Goal: Task Accomplishment & Management: Manage account settings

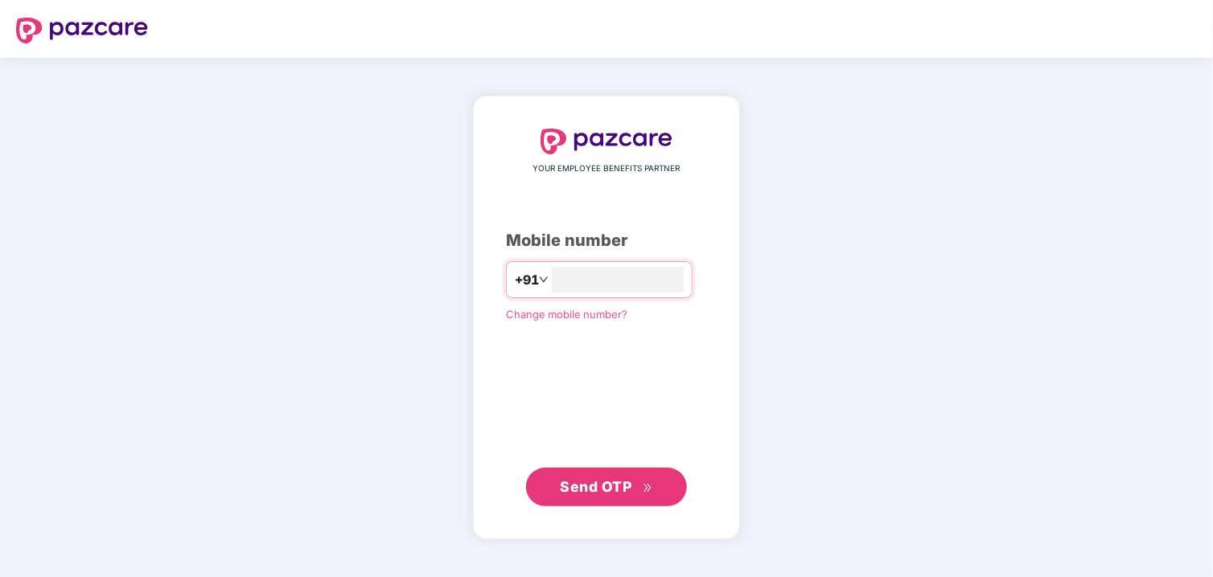
type input "**"
type input "**********"
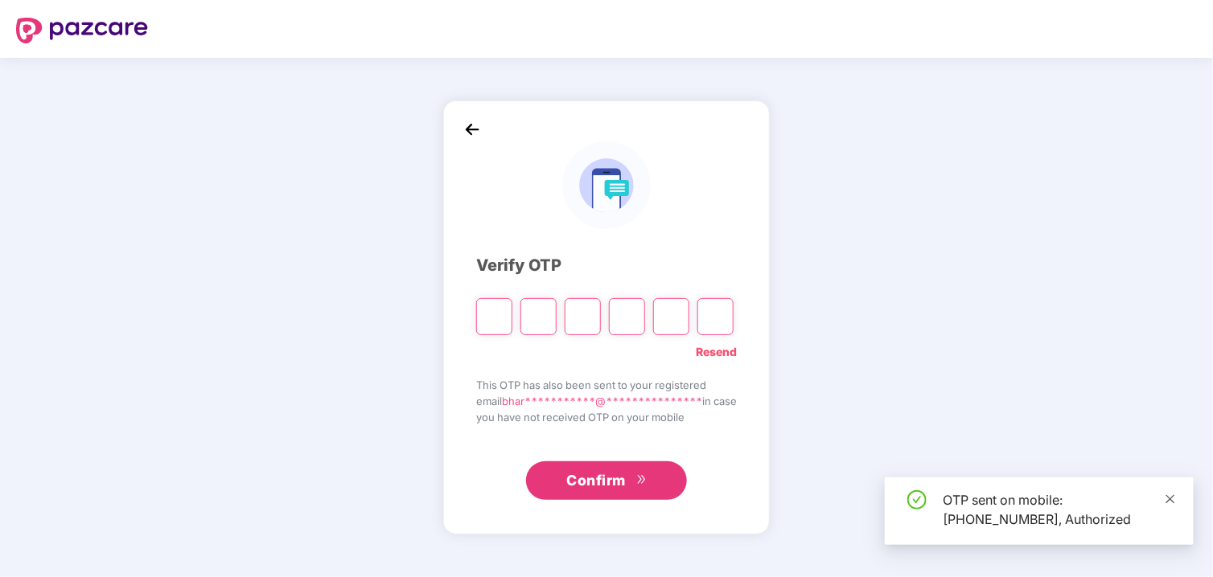
click at [1176, 498] on icon "close" at bounding box center [1169, 499] width 11 height 11
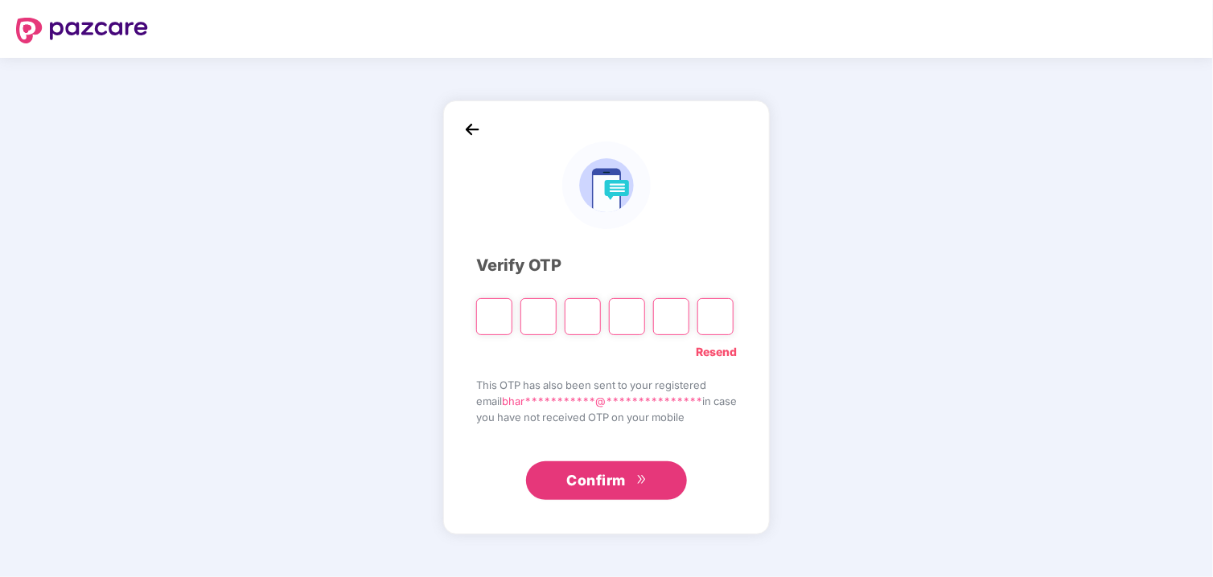
click at [1173, 499] on div "**********" at bounding box center [606, 318] width 1213 height 520
click at [482, 315] on input "Please enter verification code. Digit 1" at bounding box center [494, 316] width 36 height 37
type input "*"
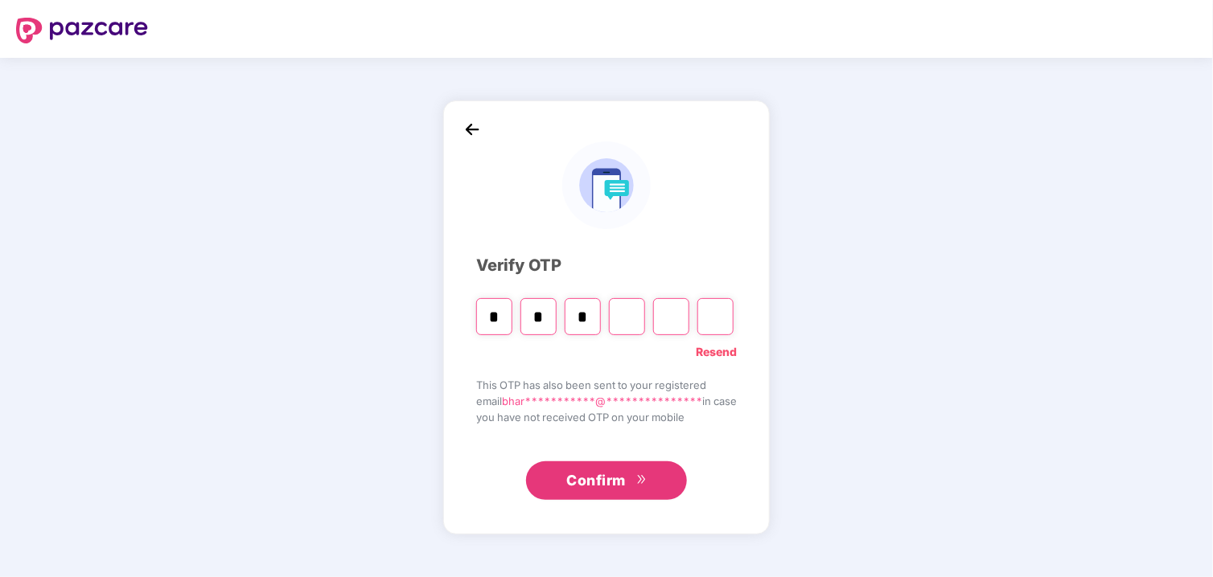
type input "*"
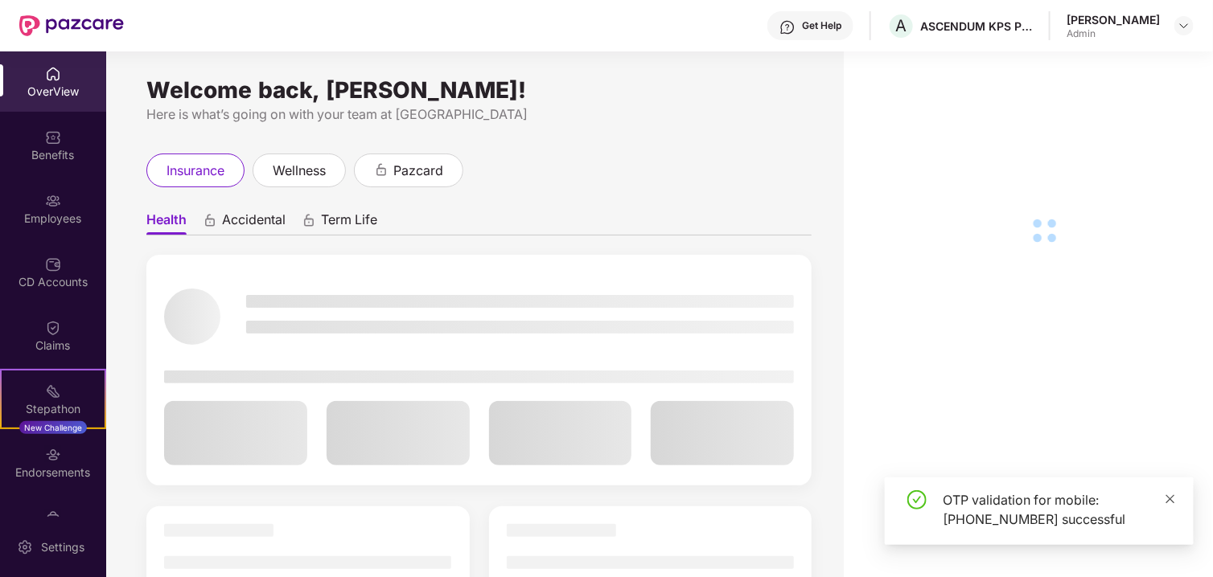
click at [1166, 501] on icon "close" at bounding box center [1169, 499] width 11 height 11
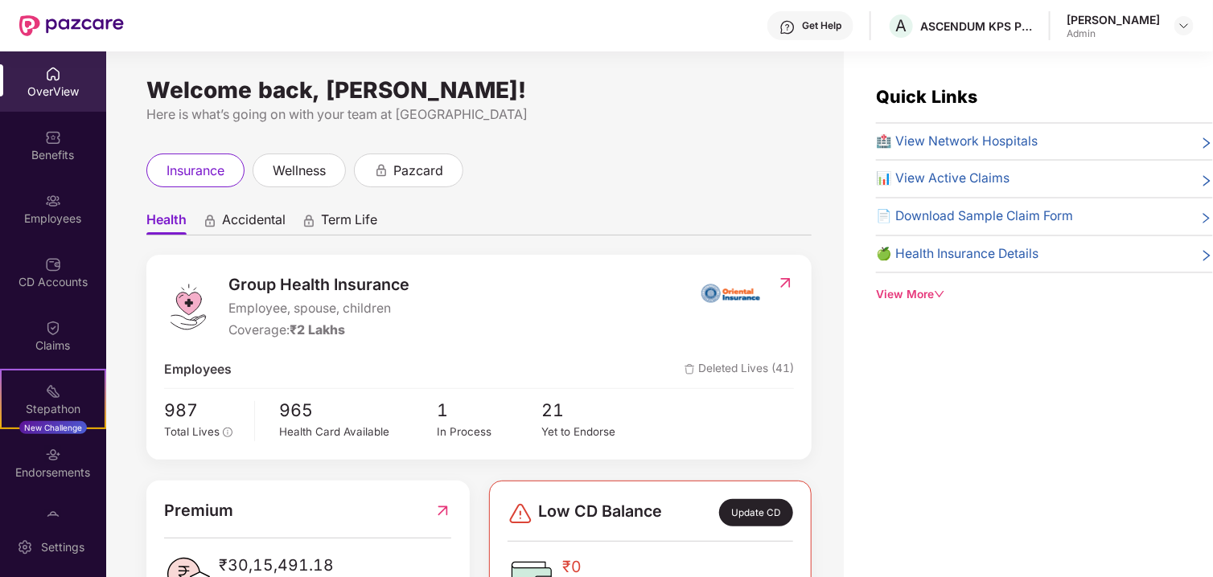
scroll to position [161, 0]
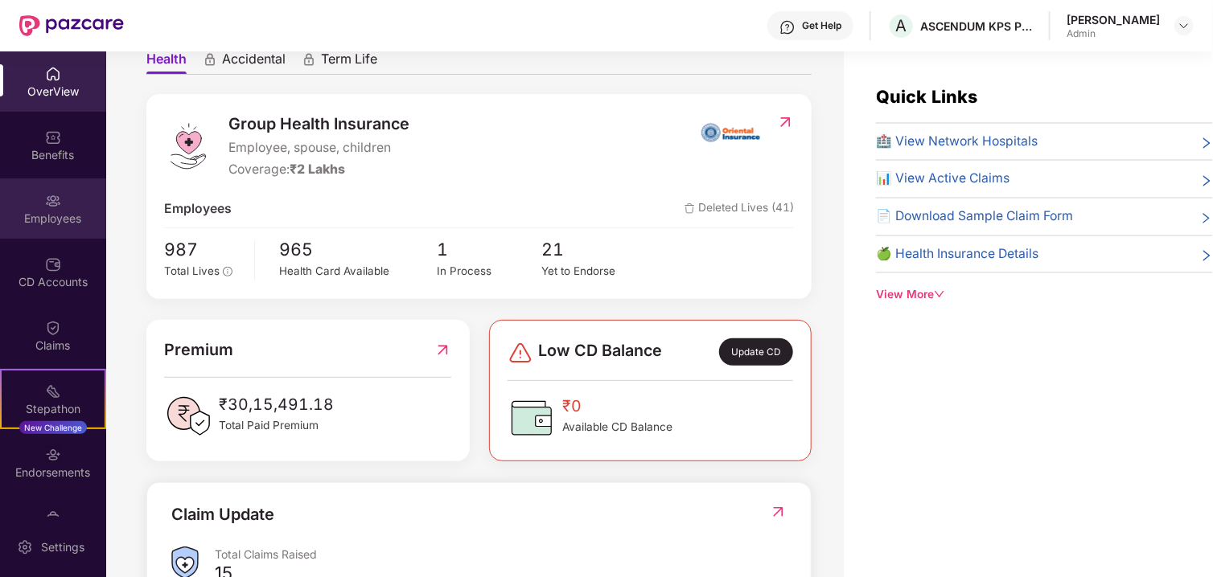
click at [44, 224] on div "Employees" at bounding box center [53, 219] width 106 height 16
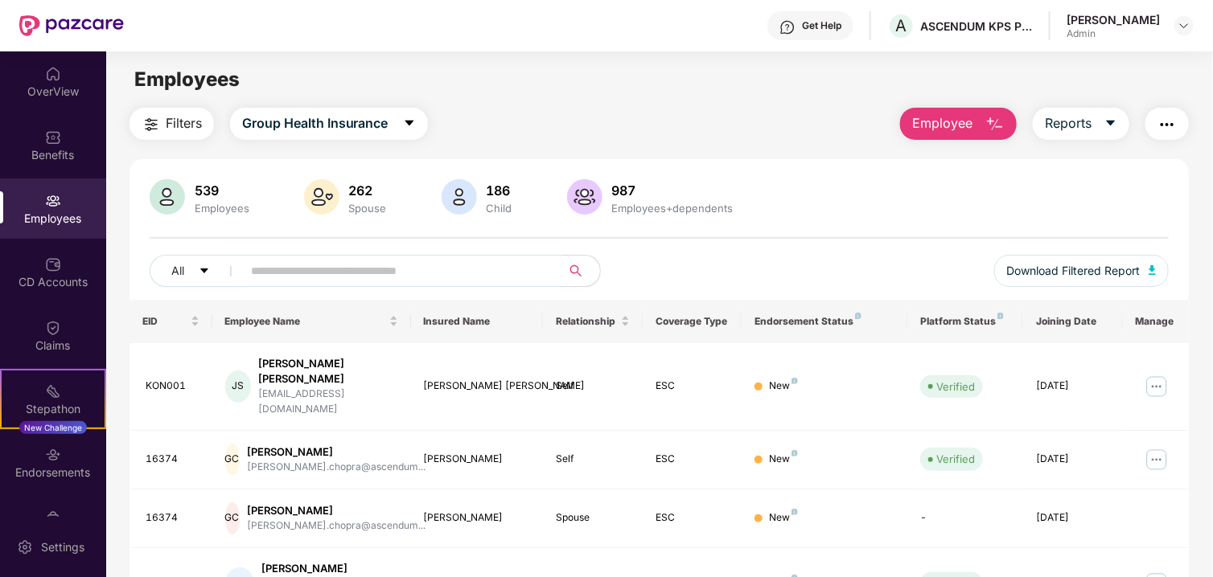
click at [347, 278] on input "text" at bounding box center [395, 271] width 289 height 24
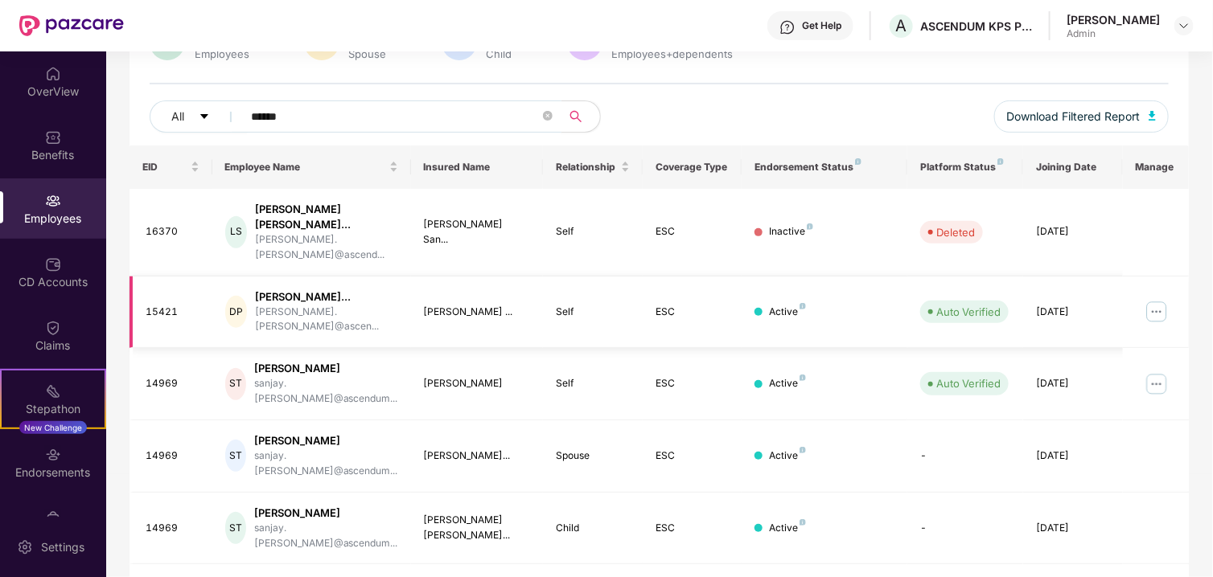
scroll to position [161, 0]
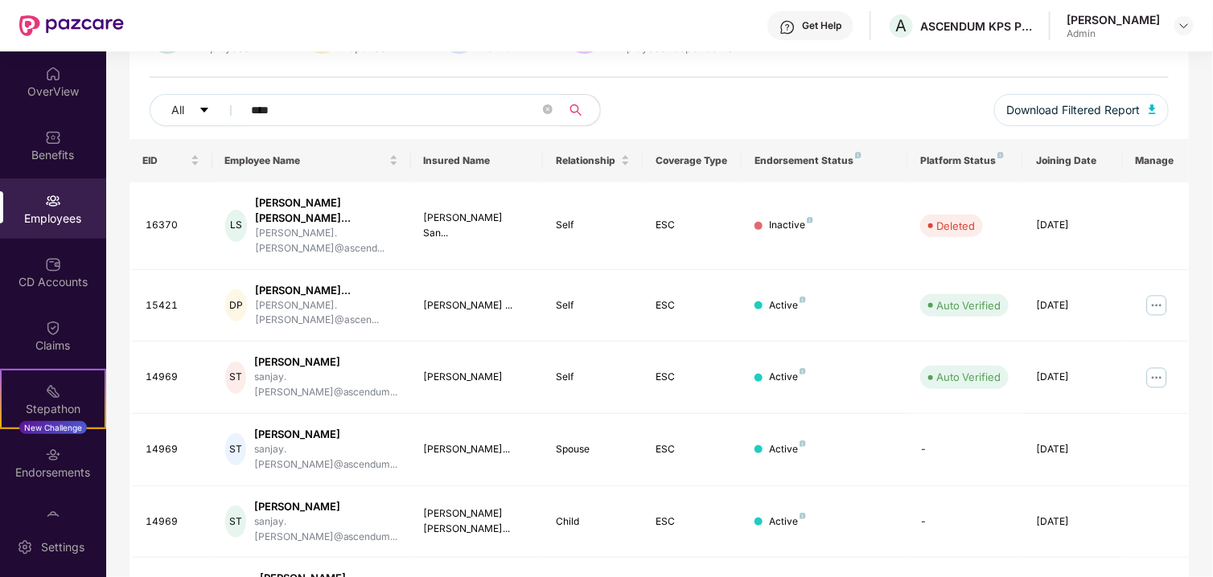
type input "****"
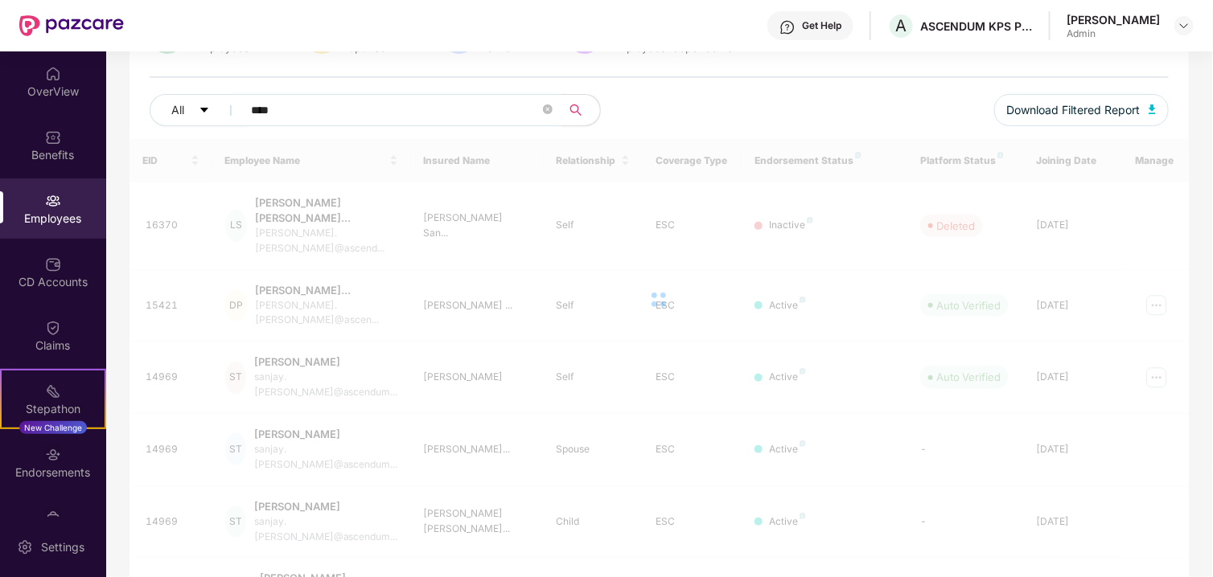
scroll to position [51, 0]
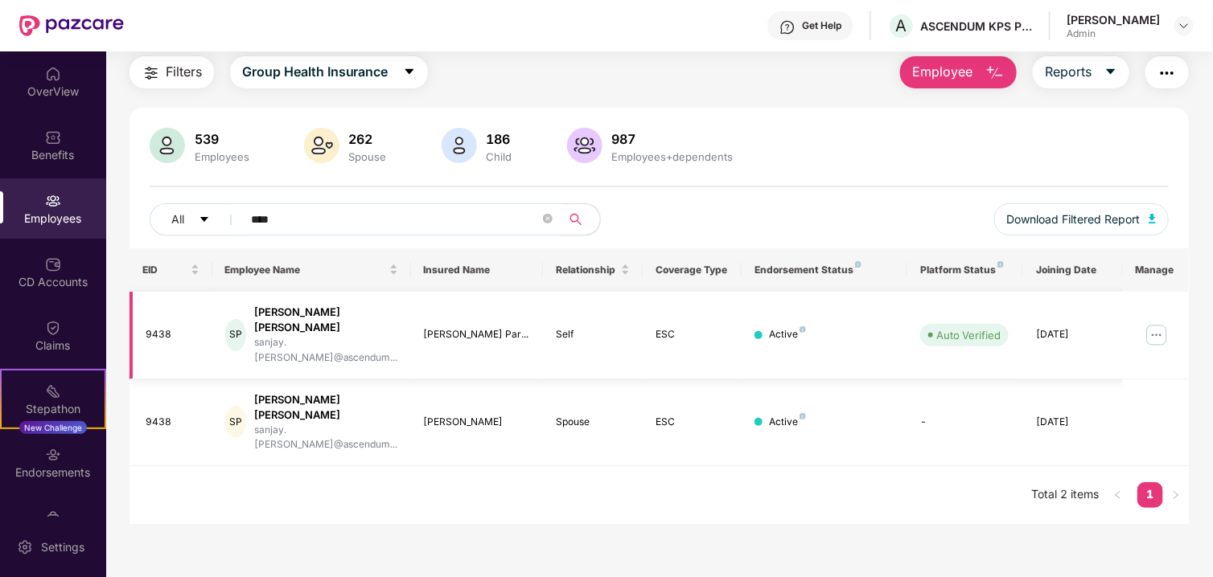
click at [1155, 322] on img at bounding box center [1157, 335] width 26 height 26
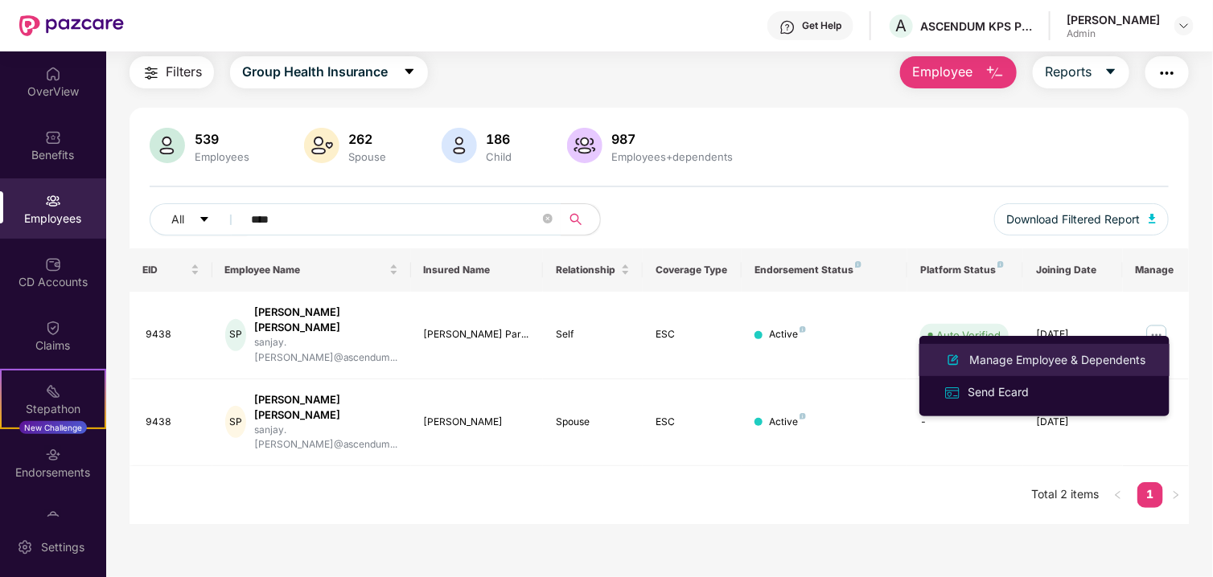
click at [994, 359] on div "Manage Employee & Dependents" at bounding box center [1057, 360] width 183 height 18
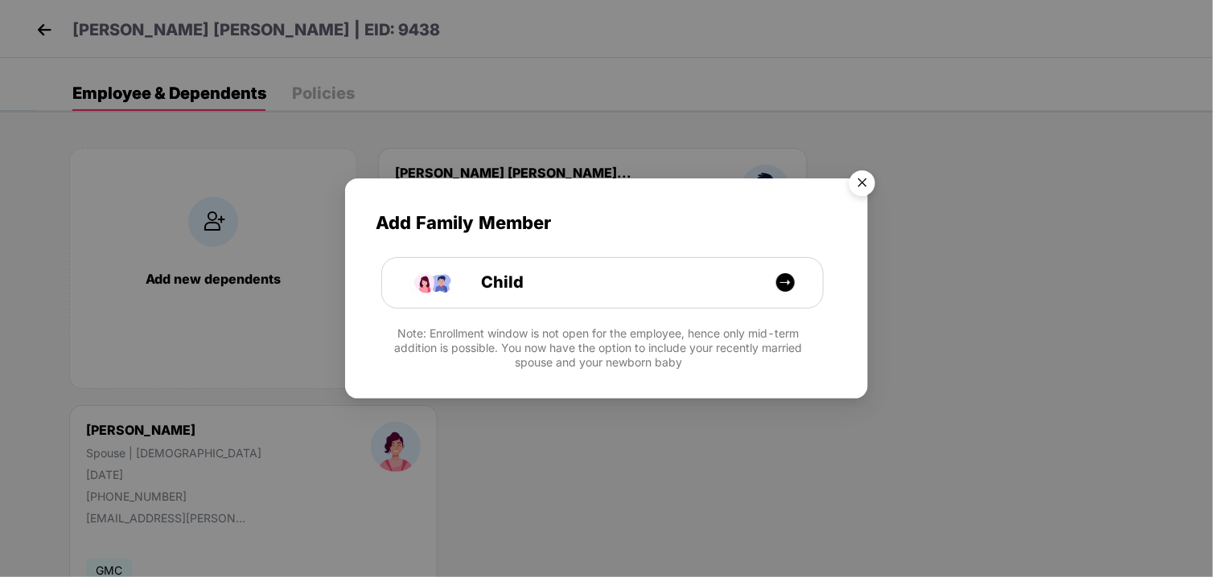
click at [863, 184] on img "Close" at bounding box center [862, 185] width 45 height 45
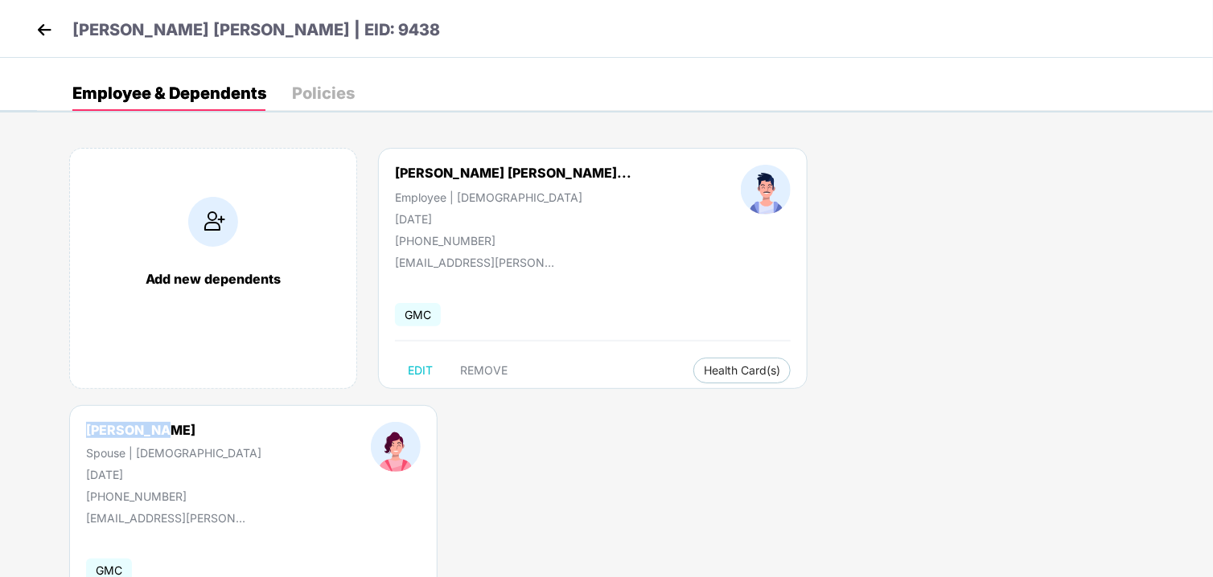
drag, startPoint x: 759, startPoint y: 169, endPoint x: 832, endPoint y: 167, distance: 72.4
click at [261, 422] on div "[PERSON_NAME]" at bounding box center [173, 430] width 175 height 16
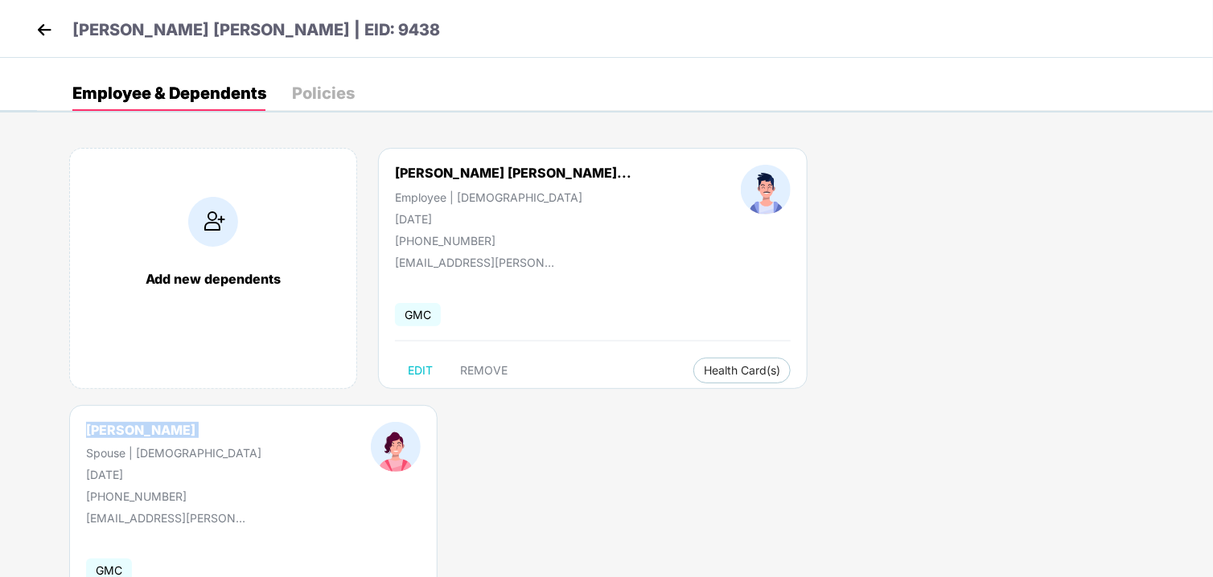
click at [261, 422] on div "[PERSON_NAME]" at bounding box center [173, 430] width 175 height 16
click at [316, 422] on div "[PERSON_NAME] Spouse | [DEMOGRAPHIC_DATA] [DATE] [PHONE_NUMBER]" at bounding box center [173, 462] width 285 height 81
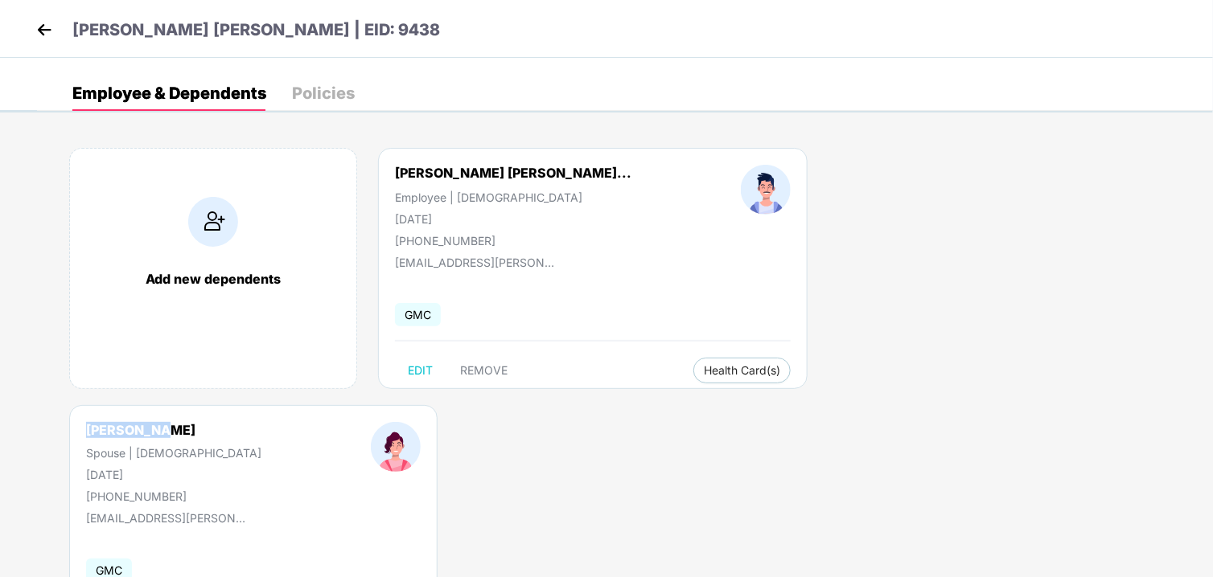
drag, startPoint x: 832, startPoint y: 171, endPoint x: 756, endPoint y: 170, distance: 75.6
click at [261, 422] on div "[PERSON_NAME]" at bounding box center [173, 430] width 175 height 16
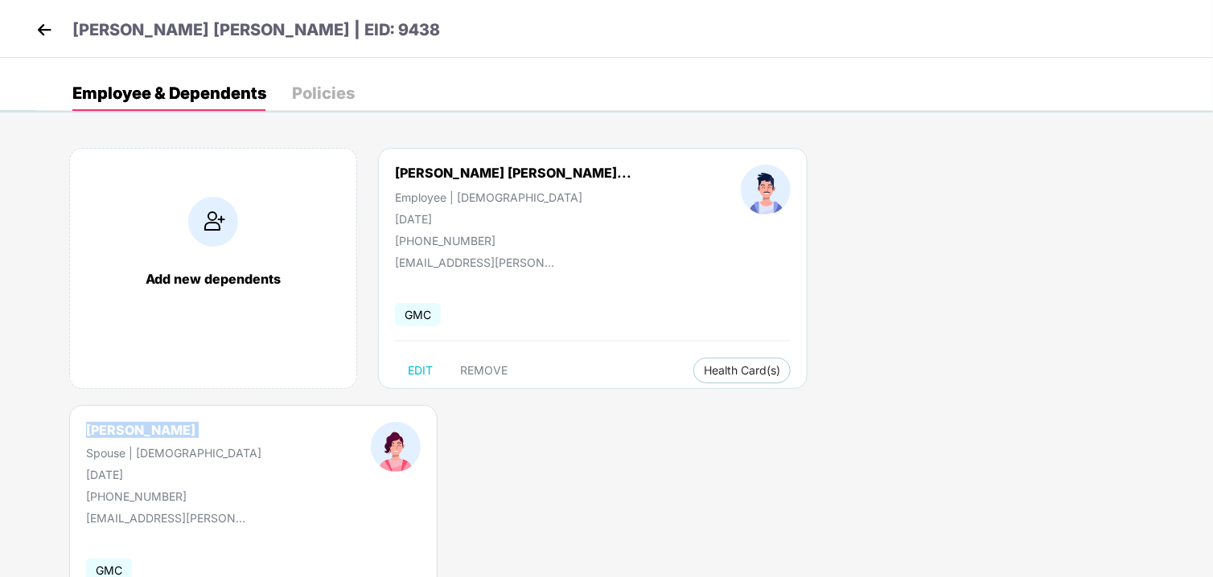
click at [261, 422] on div "[PERSON_NAME]" at bounding box center [173, 430] width 175 height 16
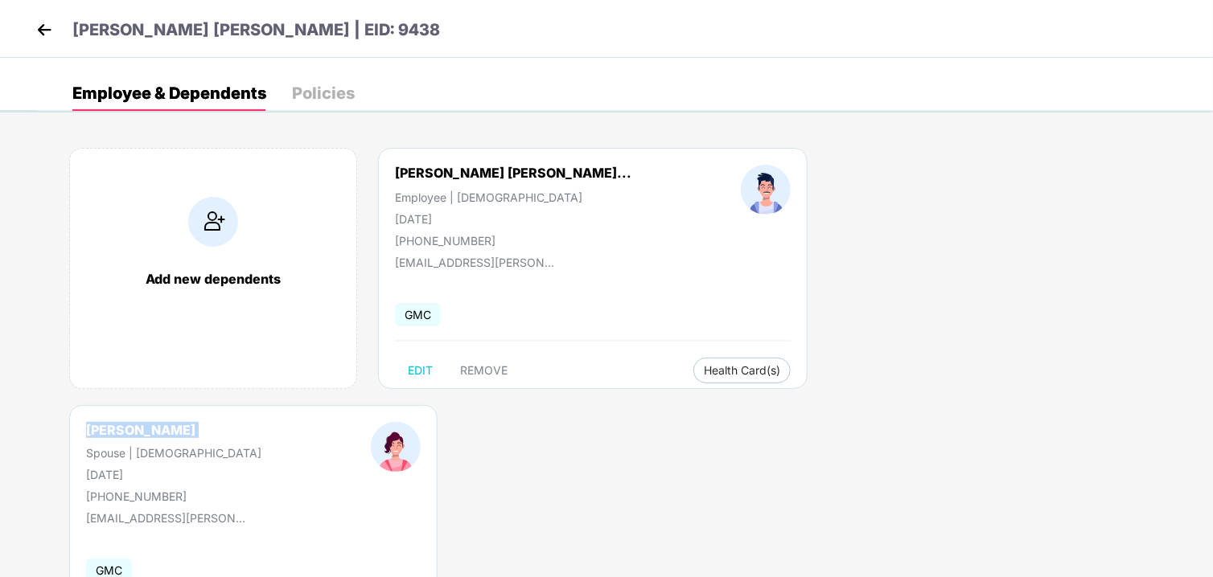
click at [261, 422] on div "[PERSON_NAME]" at bounding box center [173, 430] width 175 height 16
